Goal: Transaction & Acquisition: Subscribe to service/newsletter

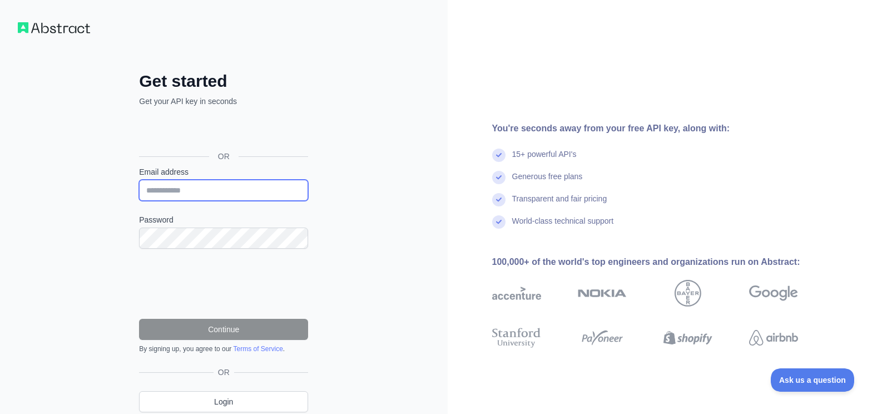
click at [188, 190] on input "Email address" at bounding box center [223, 190] width 169 height 21
type input "**********"
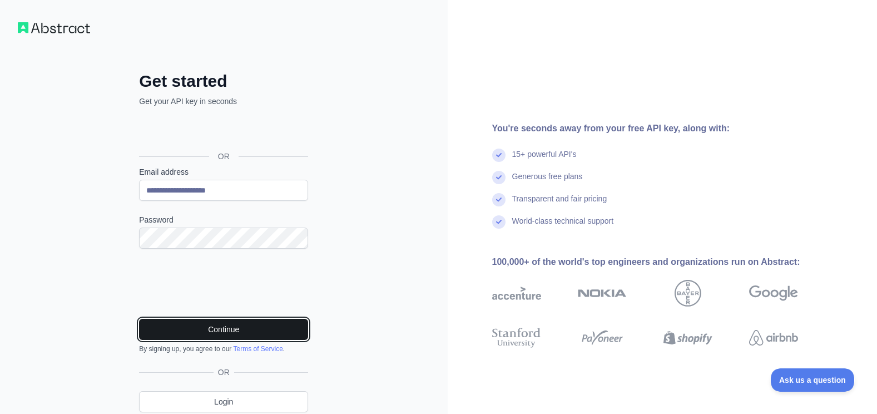
click at [235, 329] on button "Continue" at bounding box center [223, 329] width 169 height 21
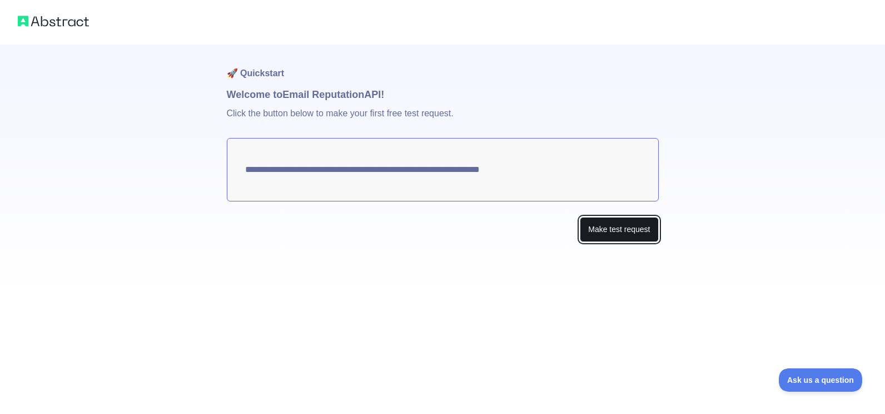
click at [606, 227] on button "Make test request" at bounding box center [619, 229] width 78 height 25
